Goal: Task Accomplishment & Management: Manage account settings

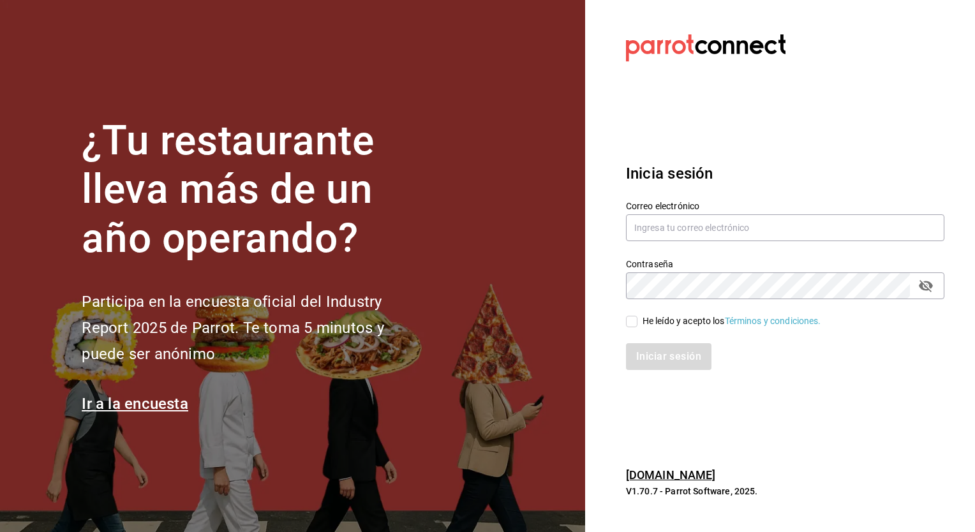
click at [705, 205] on label "Correo electrónico" at bounding box center [785, 205] width 319 height 9
click at [676, 222] on input "text" at bounding box center [785, 227] width 319 height 27
type input "caballitoplayero@gmail.com"
click at [638, 323] on span "He leído y acepto los Términos y condiciones." at bounding box center [730, 321] width 184 height 13
click at [638, 323] on input "He leído y acepto los Términos y condiciones." at bounding box center [631, 321] width 11 height 11
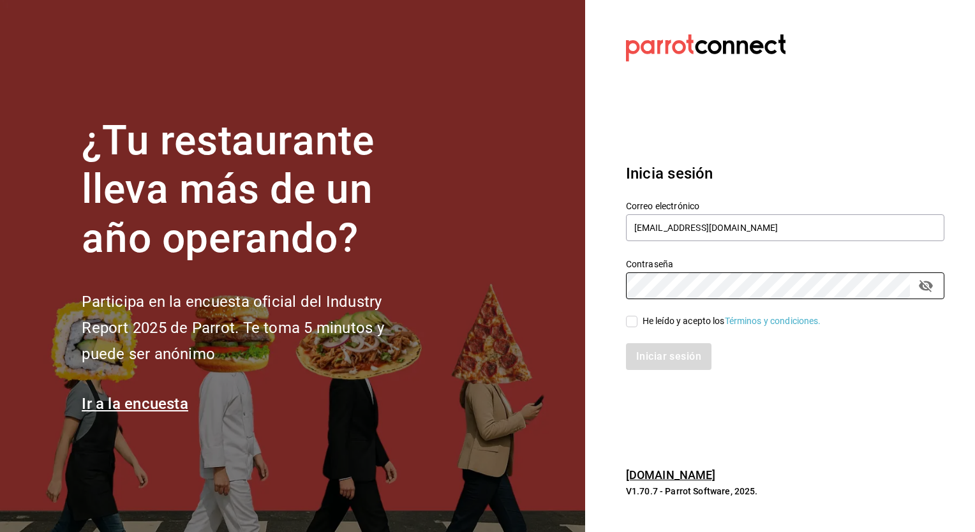
checkbox input "true"
click at [650, 347] on button "Iniciar sesión" at bounding box center [669, 356] width 87 height 27
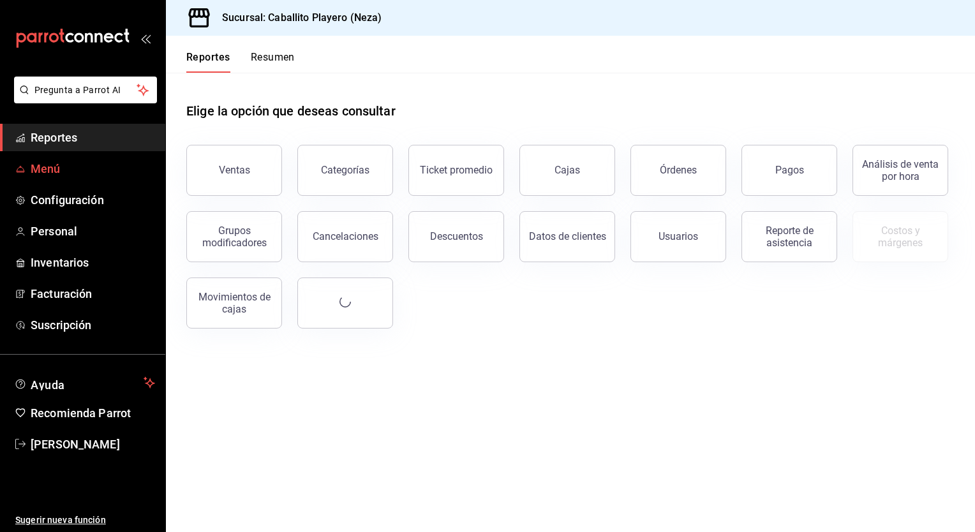
click at [61, 170] on span "Menú" at bounding box center [93, 168] width 124 height 17
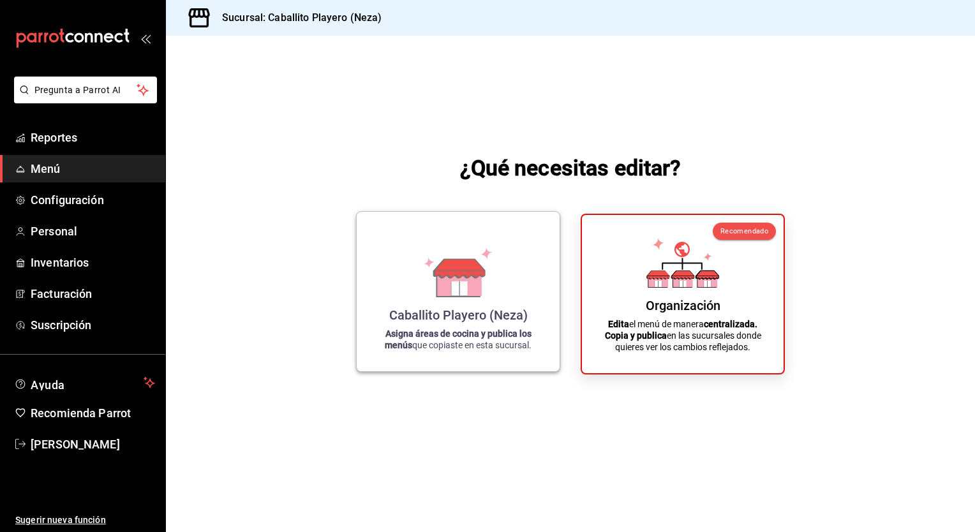
click at [462, 313] on div "Caballito Playero (Neza)" at bounding box center [458, 315] width 139 height 15
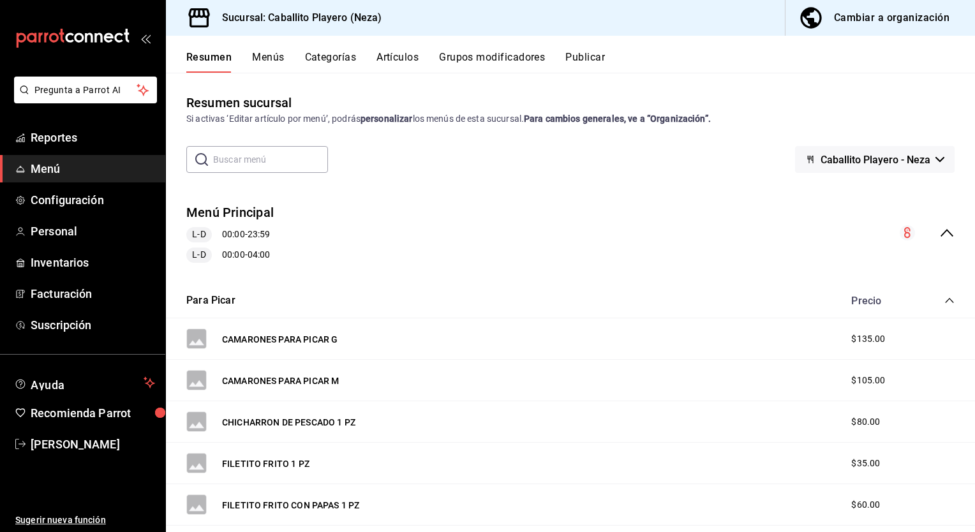
click at [329, 62] on button "Categorías" at bounding box center [331, 62] width 52 height 22
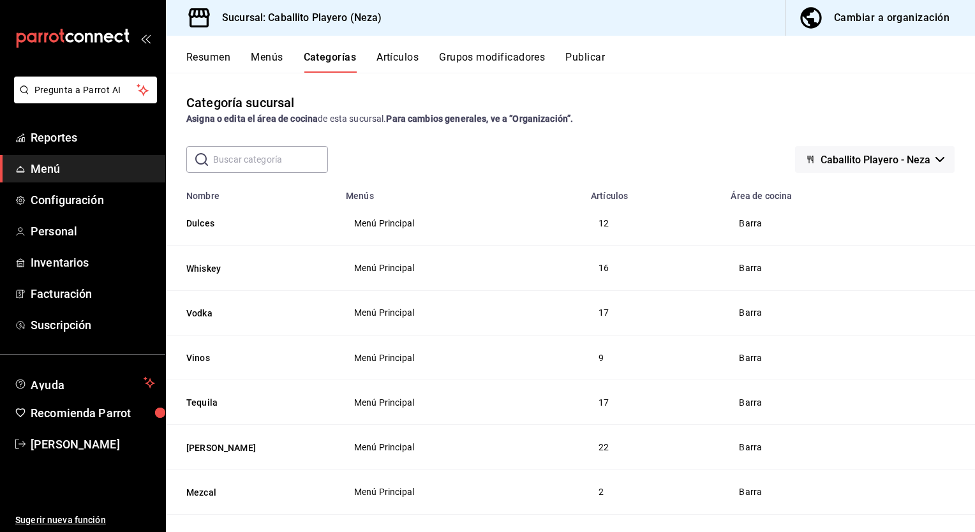
click at [386, 63] on button "Artículos" at bounding box center [398, 62] width 42 height 22
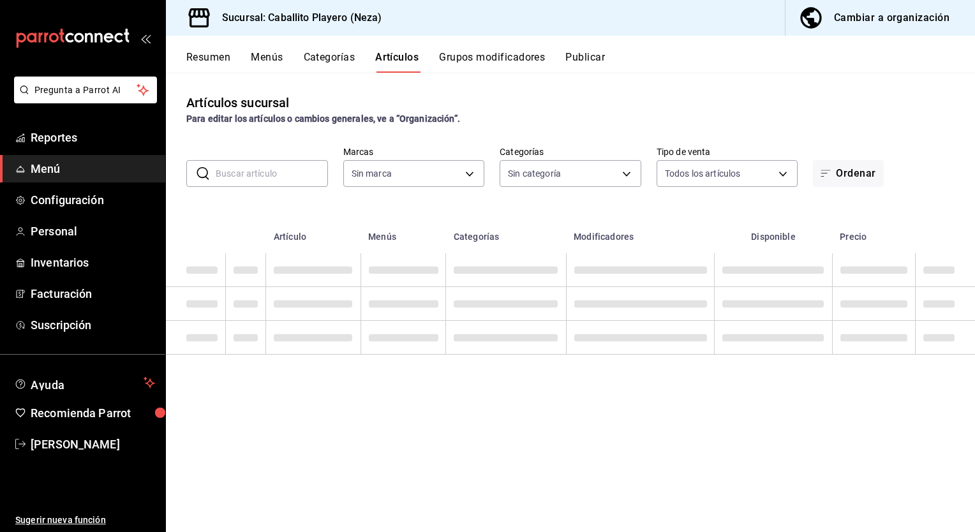
click at [267, 177] on input "text" at bounding box center [272, 174] width 112 height 26
type input "XX"
type input "f60838e7-f5c3-4e05-9951-991c8bb8585b"
type input "cef0bf2f-0272-433a-97ae-309566e6a599,bae4490c-d096-4ac7-9586-0f340b3d460c,74402…"
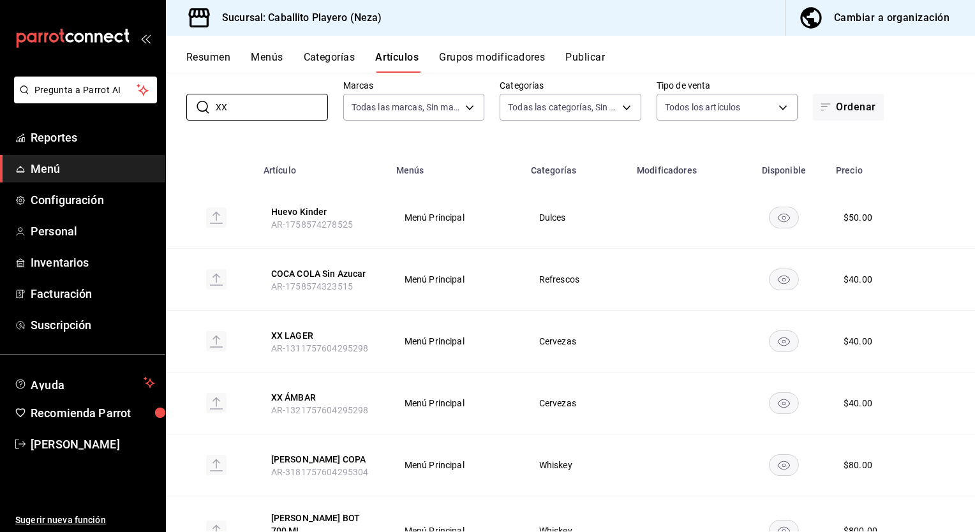
scroll to position [66, 0]
type input "XX"
click at [297, 394] on button "XX ÁMBAR" at bounding box center [322, 397] width 102 height 13
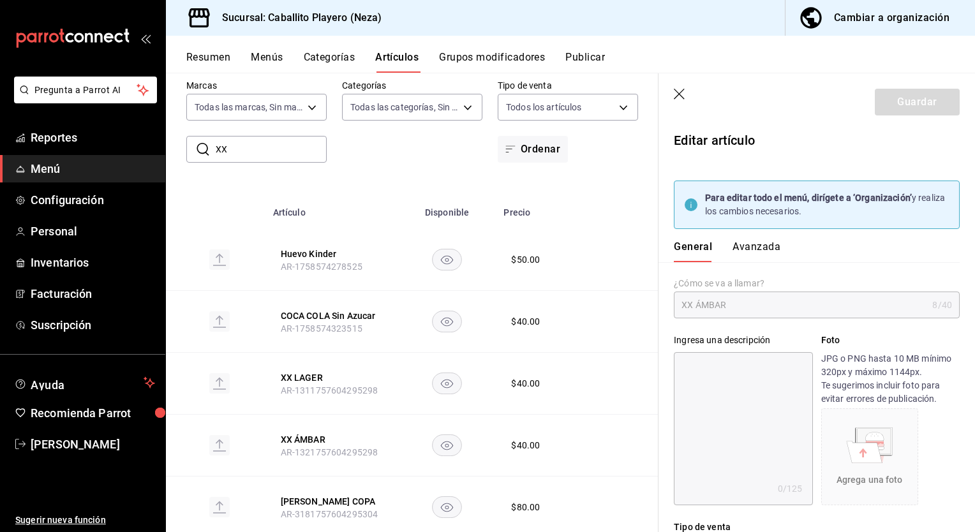
type input "$40.00"
click at [866, 19] on div "Cambiar a organización" at bounding box center [892, 18] width 116 height 18
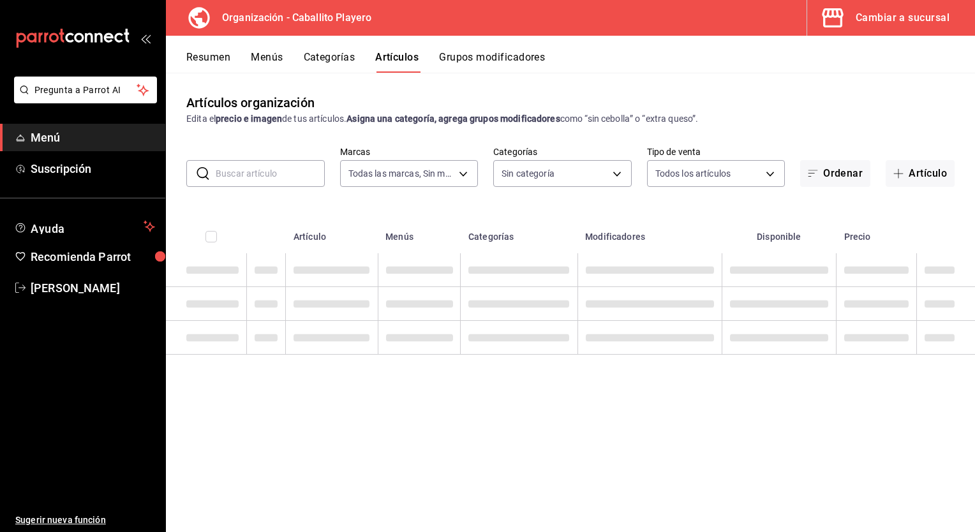
type input "7bcc58ae-1b8b-4871-aa86-177ba7d6bee9"
type input "a6f36c15-8a99-4e45-9b6b-552b0c2b86e8,e2bbc7e2-890c-4f53-8bbf-5d3102fc1f95,e0eba…"
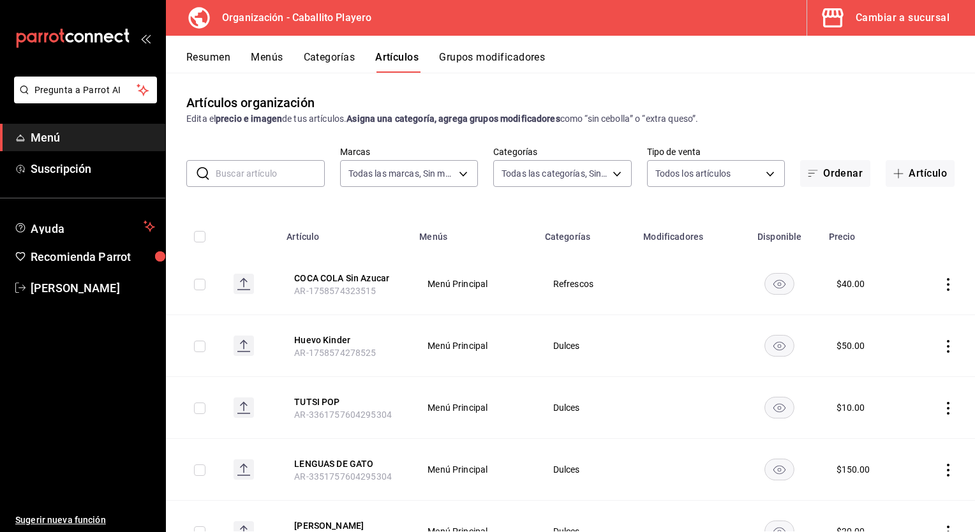
click at [241, 180] on input "text" at bounding box center [270, 174] width 109 height 26
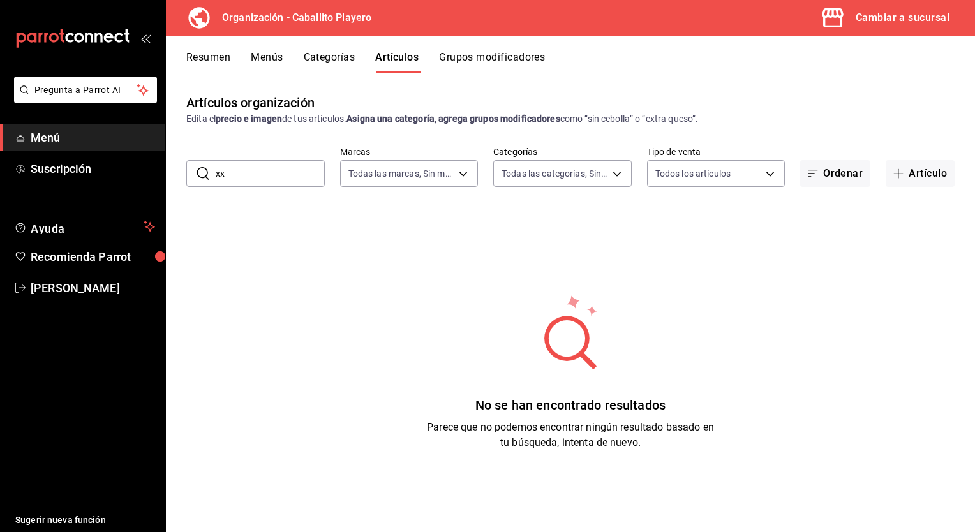
type input "x"
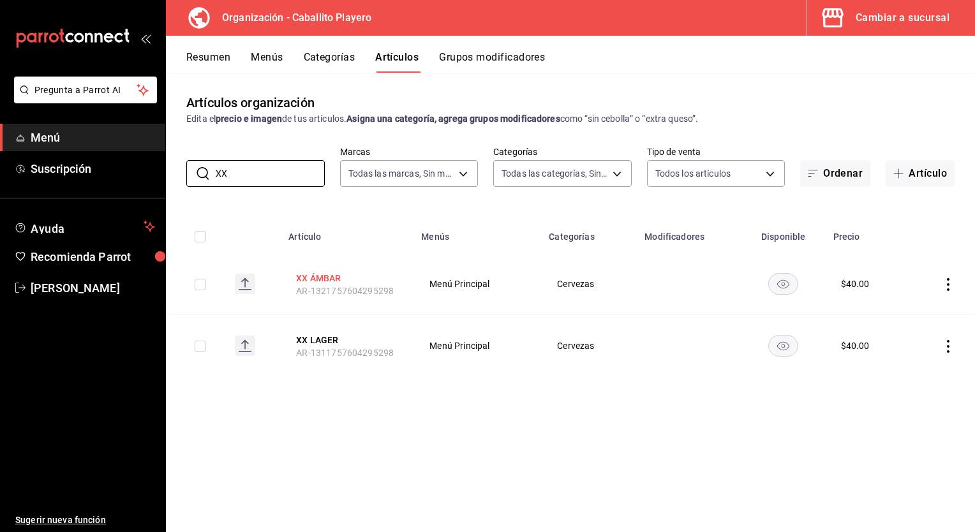
type input "XX"
click at [322, 273] on button "XX ÁMBAR" at bounding box center [347, 278] width 102 height 13
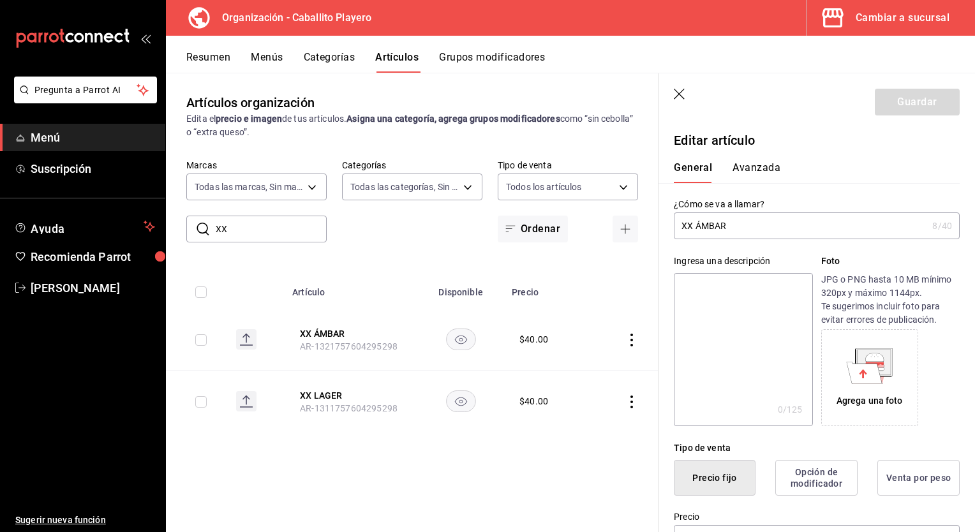
click at [698, 227] on input "XX ÁMBAR" at bounding box center [800, 226] width 253 height 26
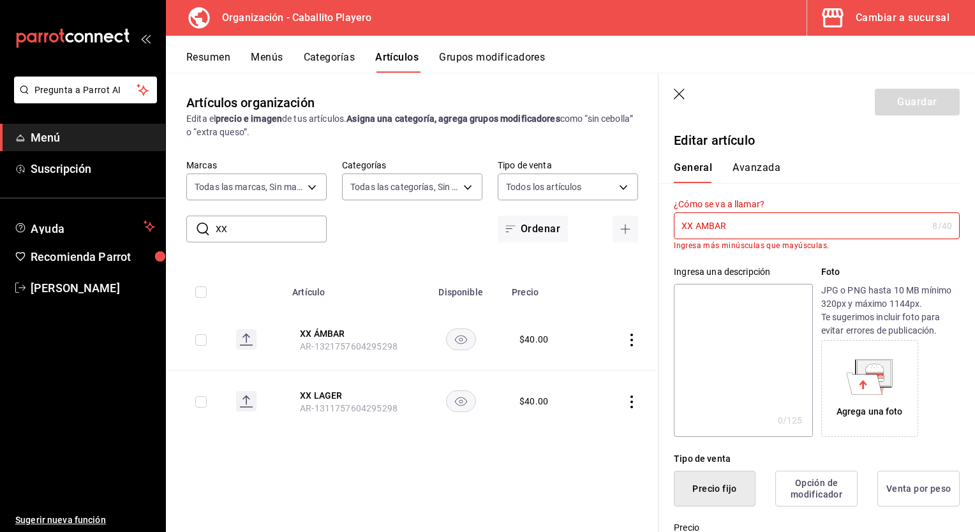
click at [735, 228] on input "XX AMBAR" at bounding box center [800, 226] width 253 height 26
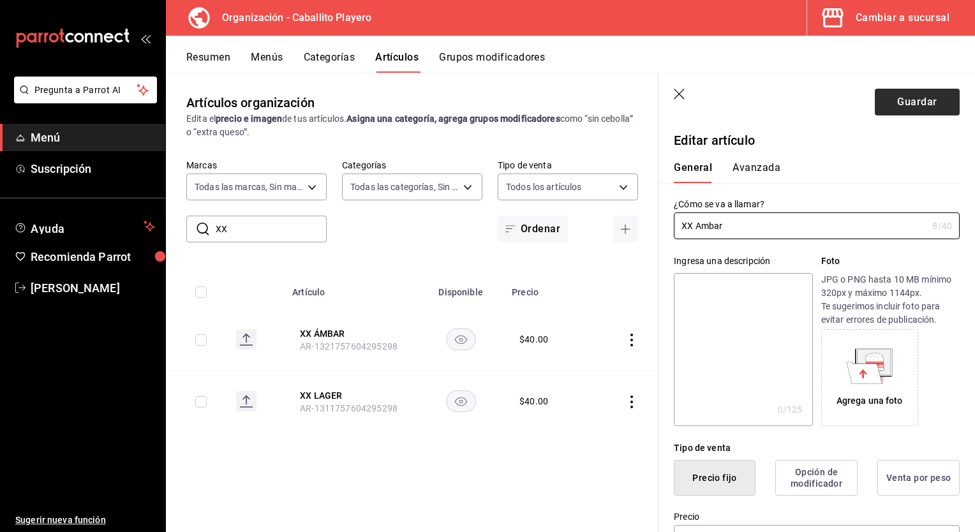
type input "XX Ambar"
click at [913, 106] on button "Guardar" at bounding box center [917, 102] width 85 height 27
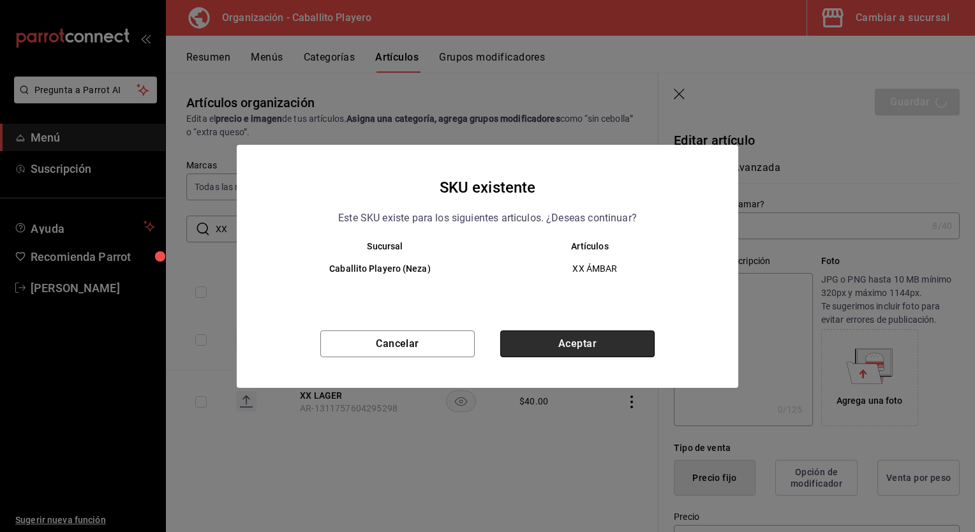
click at [582, 352] on button "Aceptar" at bounding box center [577, 344] width 154 height 27
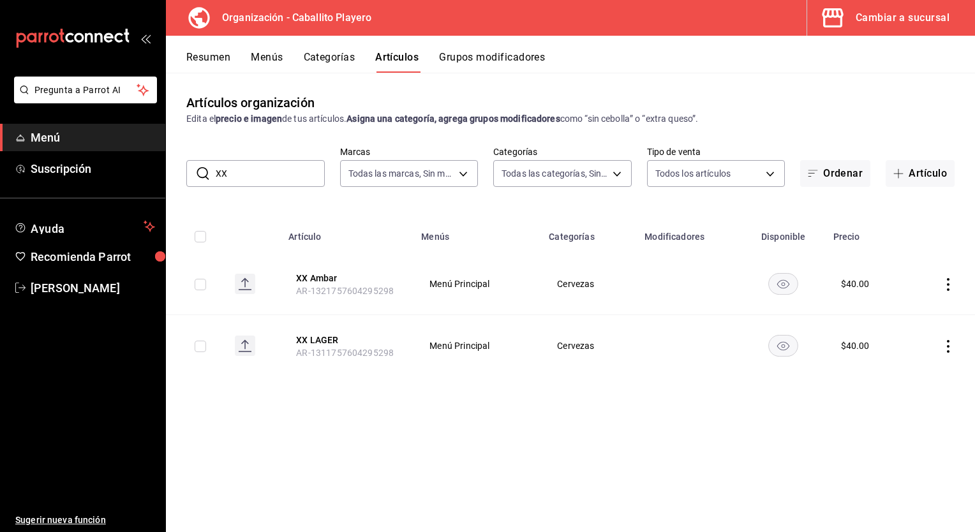
click at [266, 63] on button "Menús" at bounding box center [267, 62] width 32 height 22
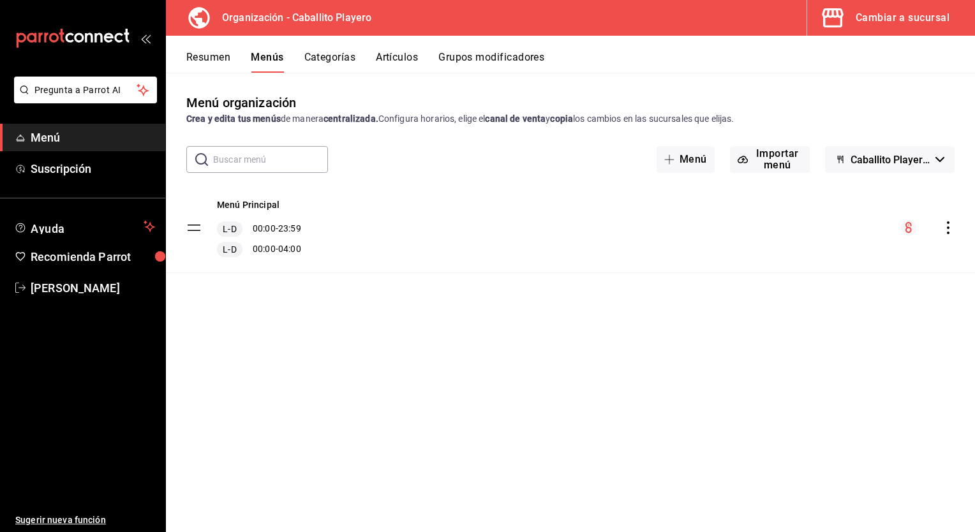
click at [948, 227] on icon "actions" at bounding box center [948, 227] width 3 height 13
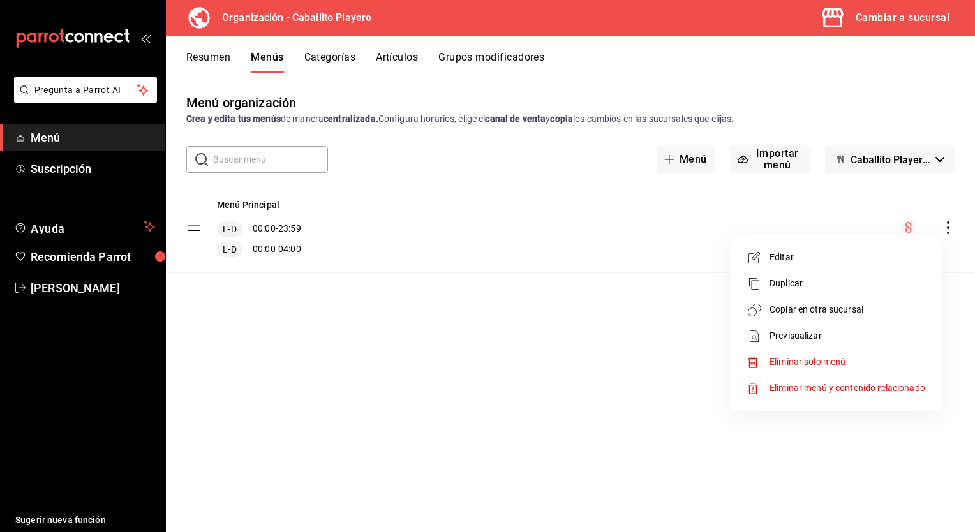
click at [784, 319] on li "Copiar en otra sucursal" at bounding box center [836, 310] width 199 height 26
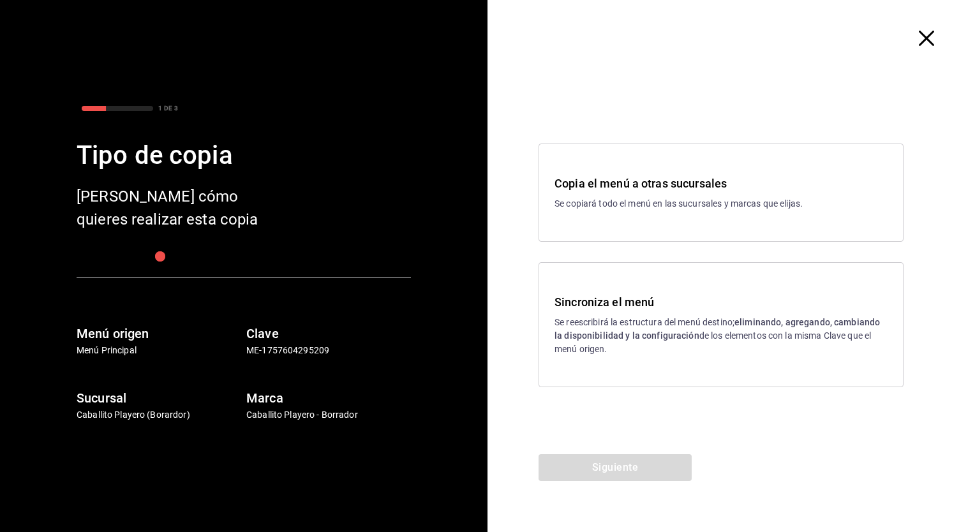
click at [666, 310] on h3 "Sincroniza el menú" at bounding box center [721, 302] width 333 height 17
click at [604, 465] on button "Siguiente" at bounding box center [615, 467] width 153 height 27
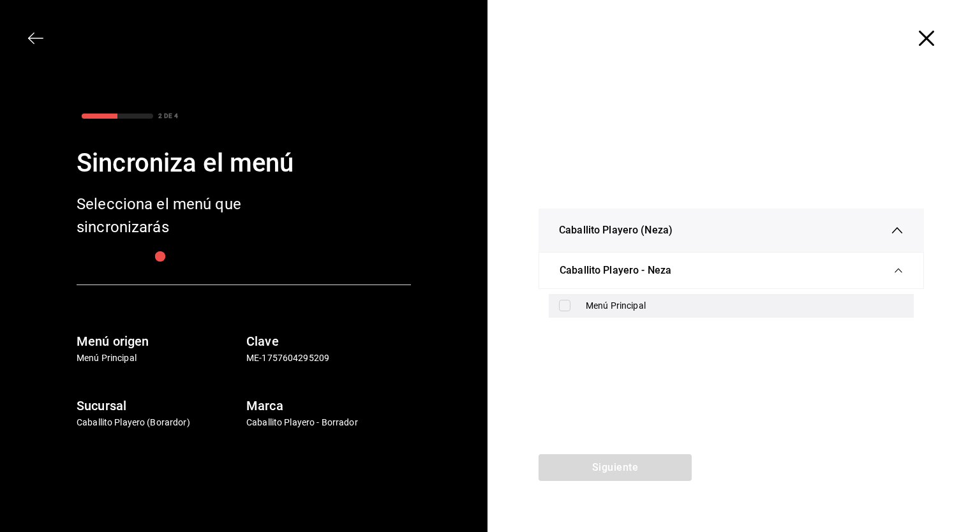
click at [584, 315] on div "Menú Principal" at bounding box center [731, 306] width 365 height 24
checkbox input "true"
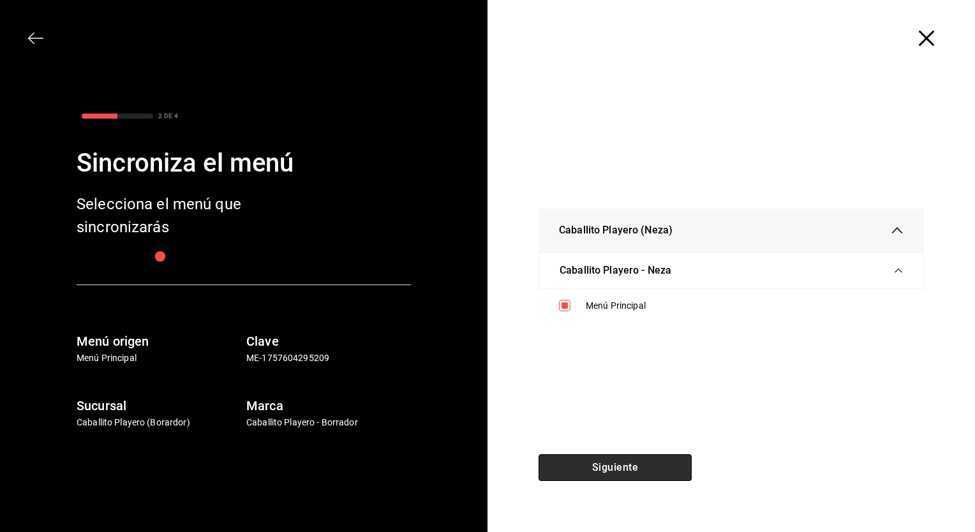
click at [617, 474] on button "Siguiente" at bounding box center [615, 467] width 153 height 27
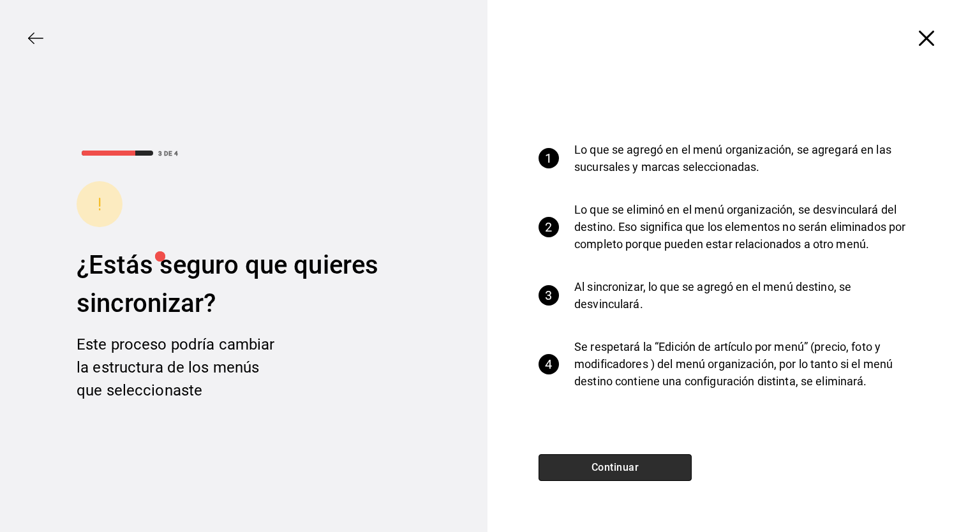
click at [617, 474] on button "Continuar" at bounding box center [615, 467] width 153 height 27
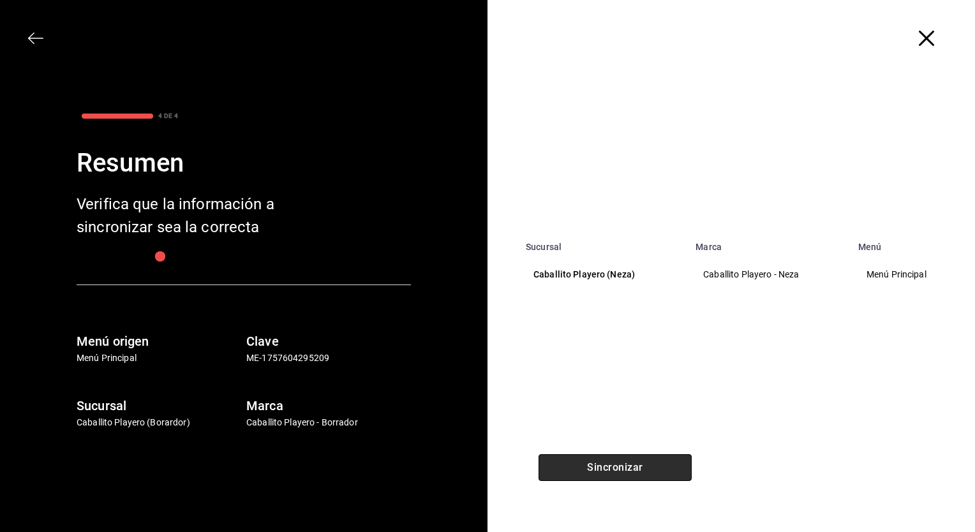
click at [617, 474] on button "Sincronizar" at bounding box center [615, 467] width 153 height 27
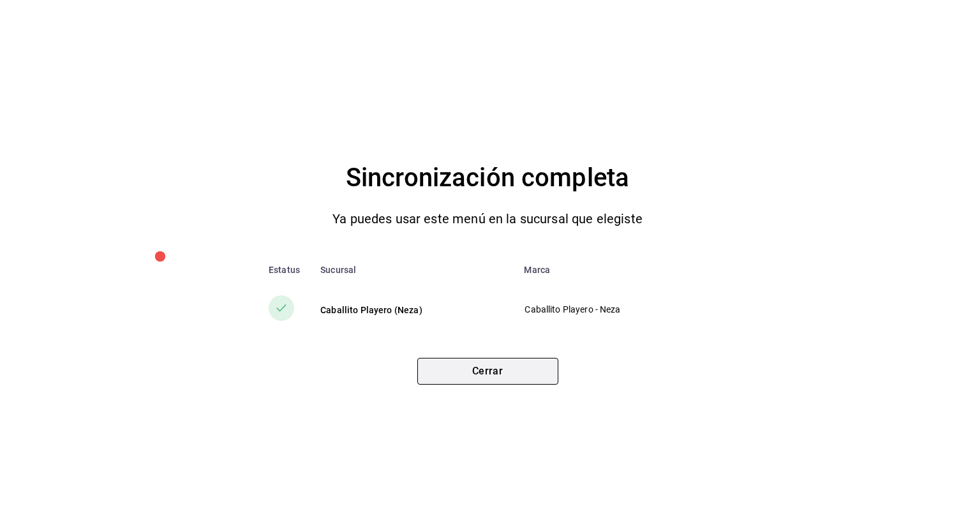
click at [478, 371] on button "Cerrar" at bounding box center [487, 371] width 141 height 27
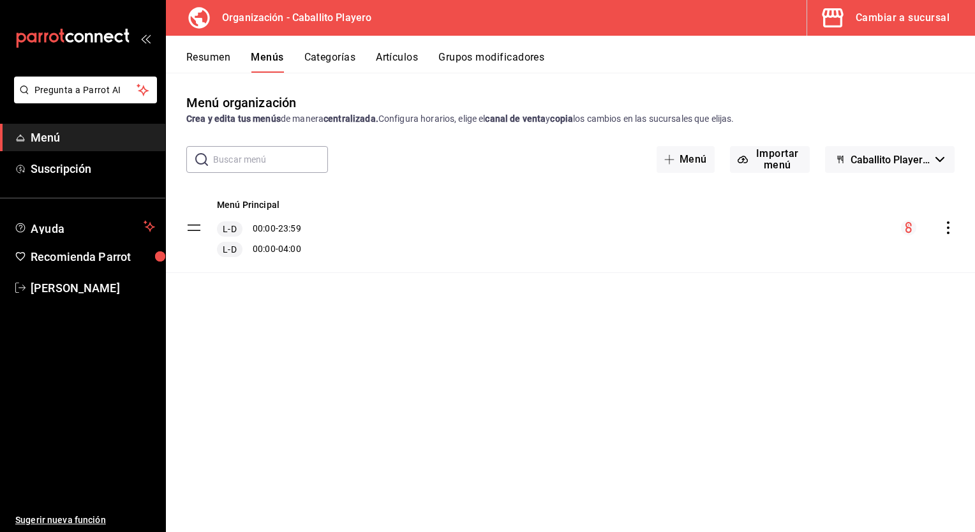
click at [884, 30] on button "Cambiar a sucursal" at bounding box center [886, 18] width 158 height 36
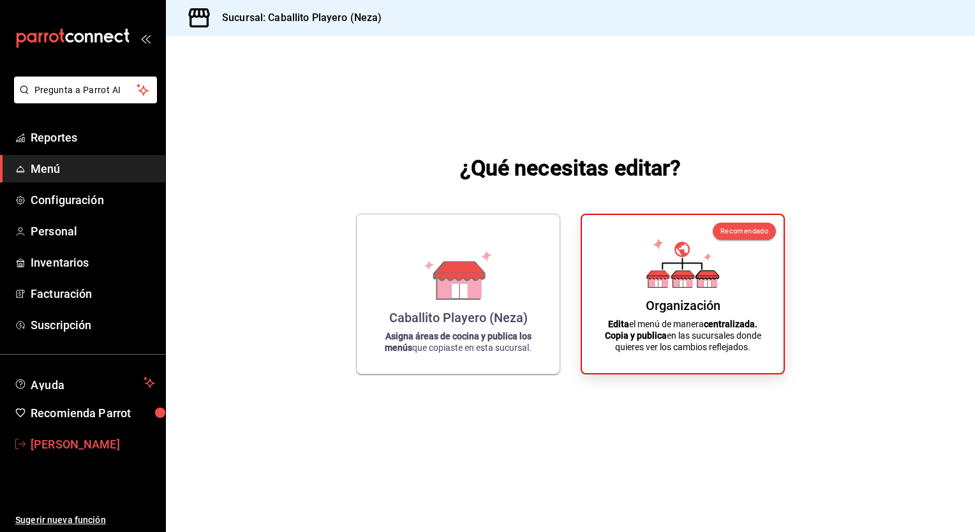
click at [47, 442] on span "[PERSON_NAME]" at bounding box center [93, 444] width 124 height 17
